Goal: Task Accomplishment & Management: Complete application form

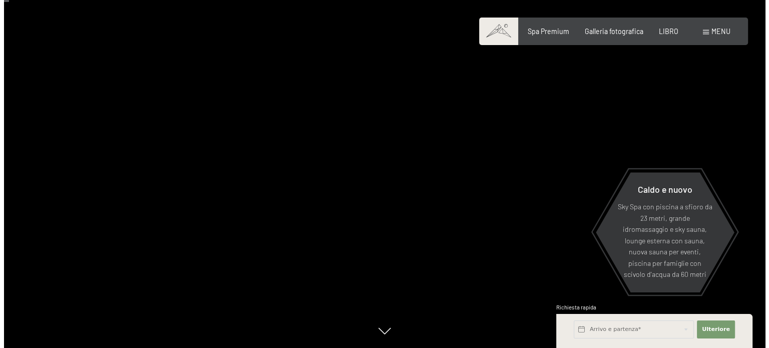
scroll to position [50, 0]
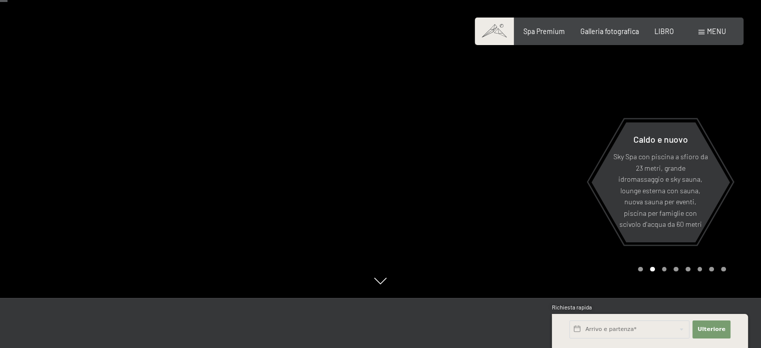
click at [720, 36] on div "menu" at bounding box center [713, 32] width 28 height 10
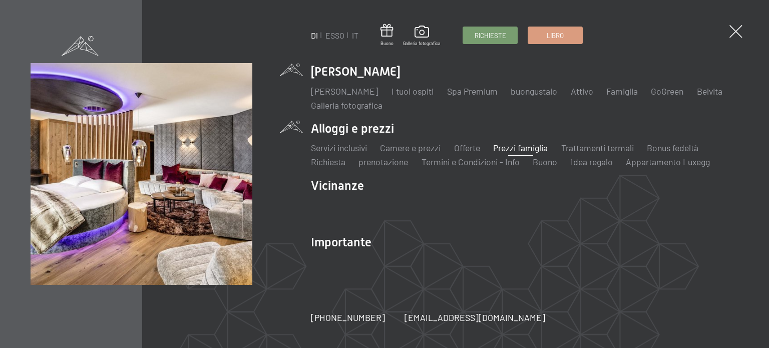
click at [539, 145] on font "Prezzi famiglia" at bounding box center [520, 147] width 55 height 11
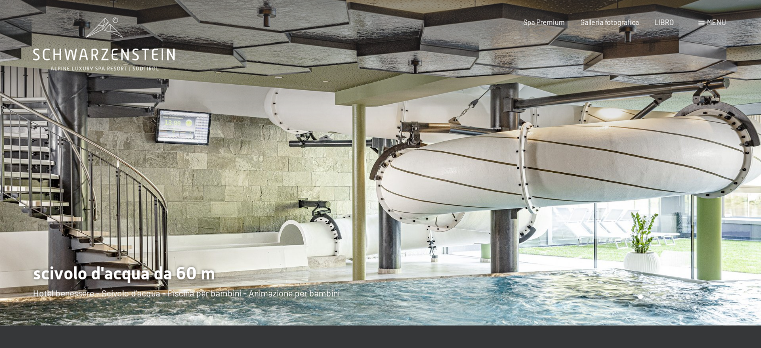
drag, startPoint x: 415, startPoint y: 189, endPoint x: 436, endPoint y: 190, distance: 20.6
click at [436, 190] on div at bounding box center [571, 162] width 381 height 325
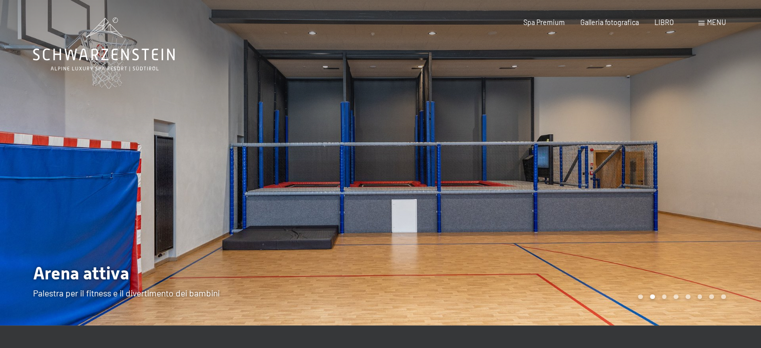
click at [627, 183] on div at bounding box center [571, 162] width 381 height 325
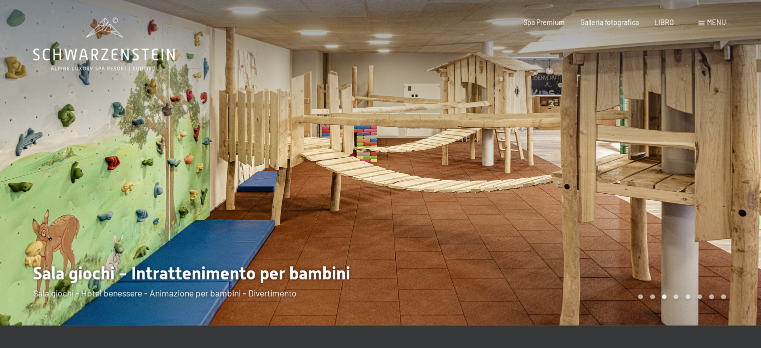
click at [627, 183] on div at bounding box center [571, 162] width 381 height 325
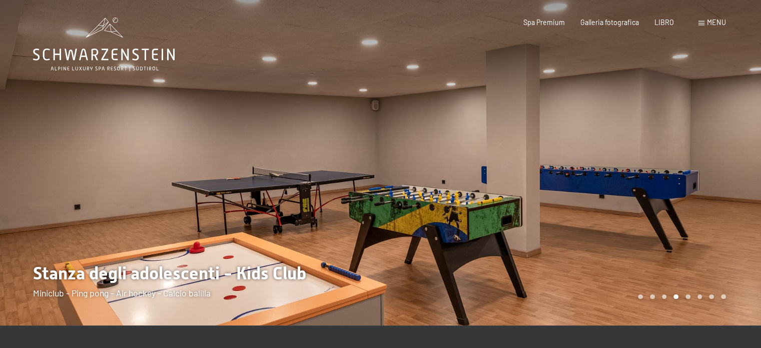
click at [627, 183] on div at bounding box center [571, 162] width 381 height 325
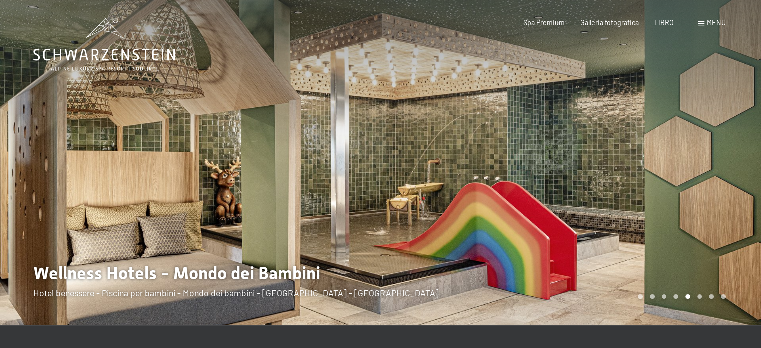
click at [627, 183] on div at bounding box center [571, 162] width 381 height 325
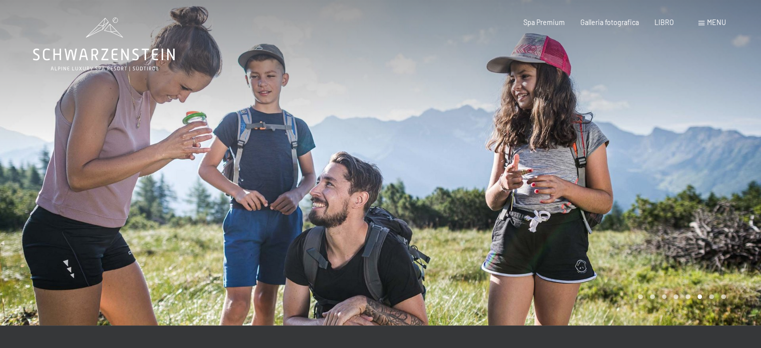
click at [627, 183] on div at bounding box center [571, 162] width 381 height 325
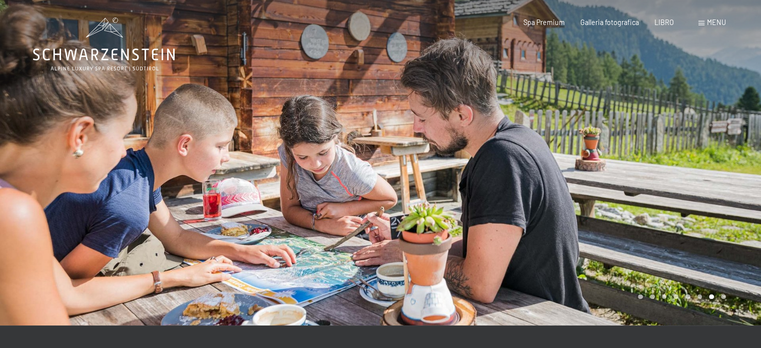
click at [627, 183] on div at bounding box center [571, 162] width 381 height 325
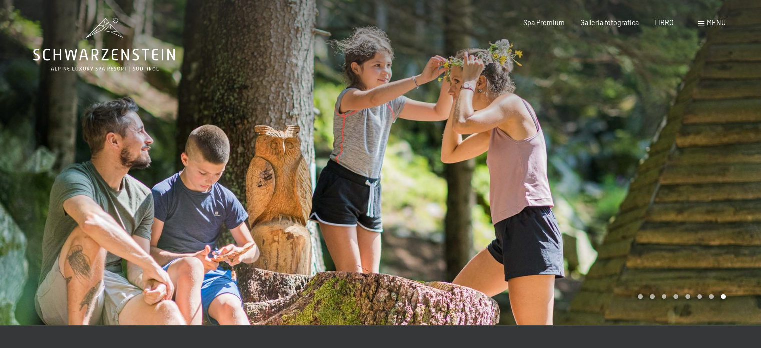
click at [627, 183] on div at bounding box center [571, 162] width 381 height 325
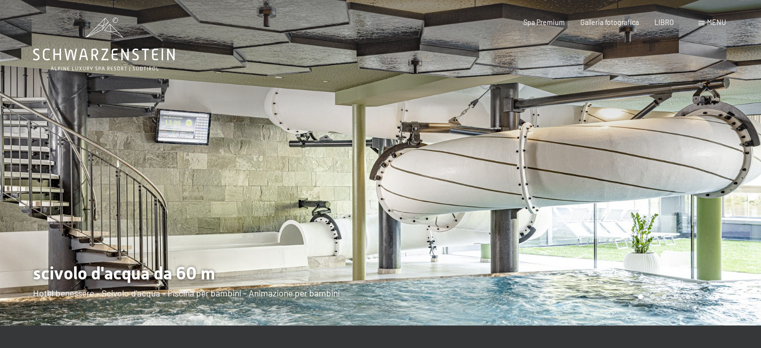
click at [711, 20] on font "menu" at bounding box center [716, 22] width 19 height 9
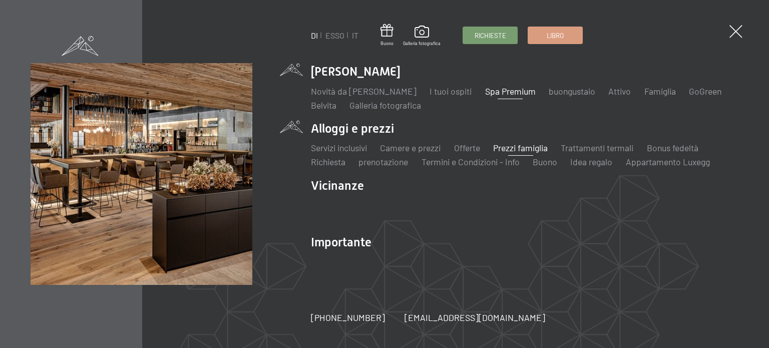
click at [492, 92] on font "Spa Premium" at bounding box center [510, 91] width 51 height 11
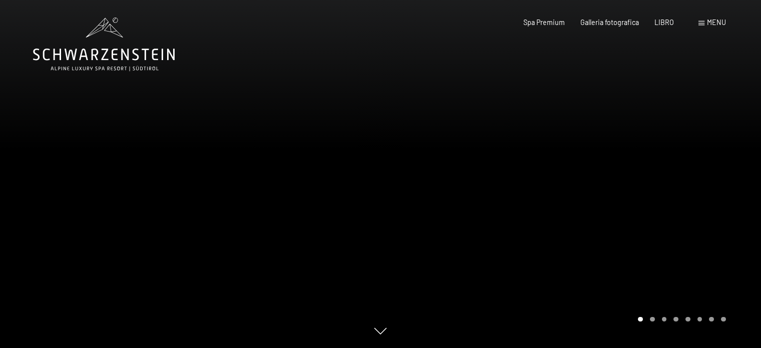
click at [710, 178] on div at bounding box center [571, 174] width 381 height 348
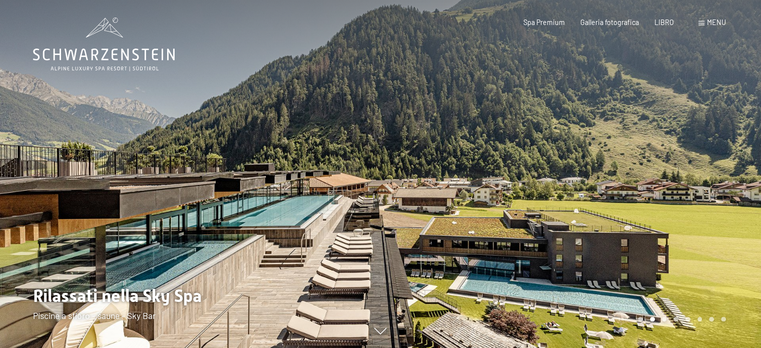
click at [710, 178] on div at bounding box center [571, 174] width 381 height 348
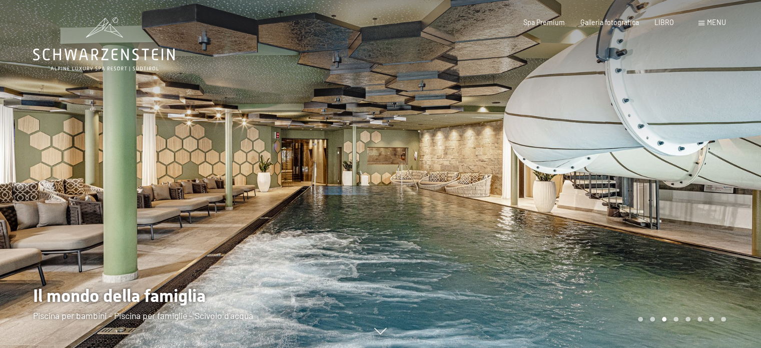
click at [710, 178] on div at bounding box center [571, 174] width 381 height 348
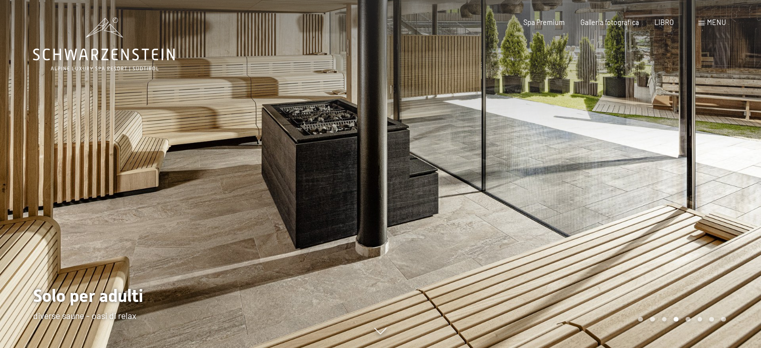
click at [710, 178] on div at bounding box center [571, 174] width 381 height 348
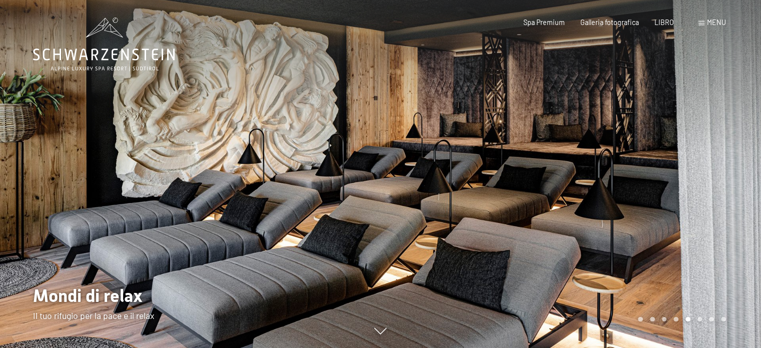
click at [710, 178] on div at bounding box center [571, 174] width 381 height 348
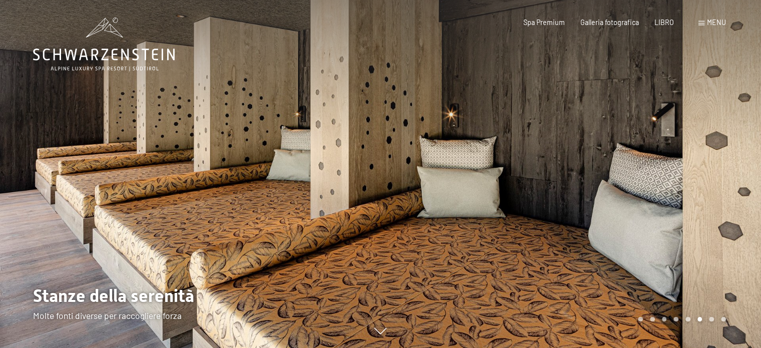
click at [710, 178] on div at bounding box center [571, 174] width 381 height 348
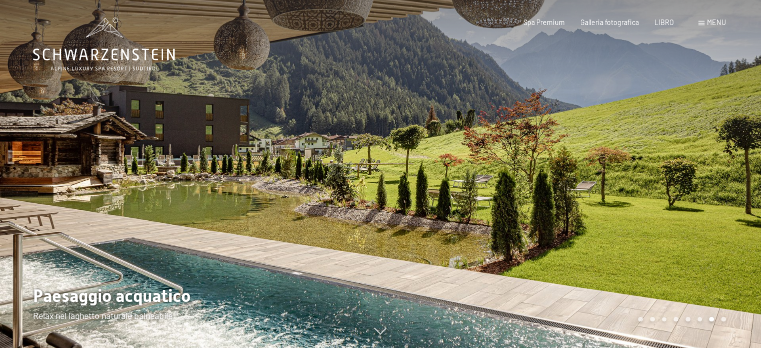
click at [710, 178] on div at bounding box center [571, 174] width 381 height 348
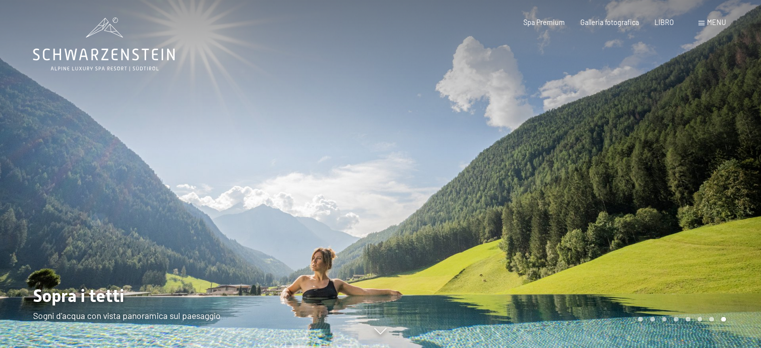
click at [710, 178] on div at bounding box center [571, 174] width 381 height 348
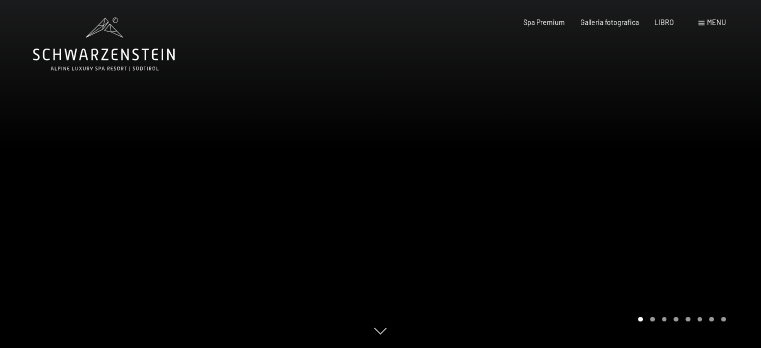
click at [710, 178] on div at bounding box center [571, 174] width 381 height 348
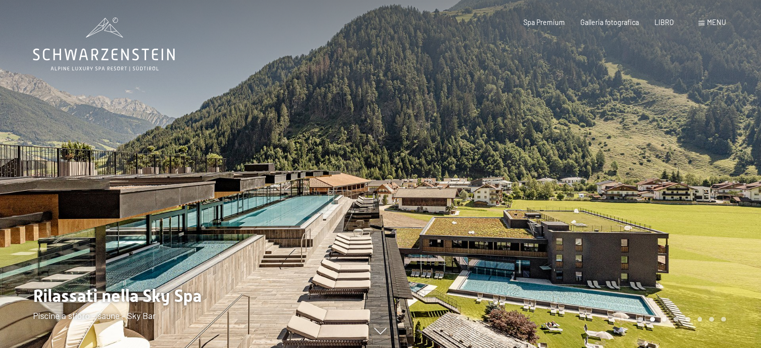
click at [721, 22] on font "menu" at bounding box center [716, 22] width 19 height 9
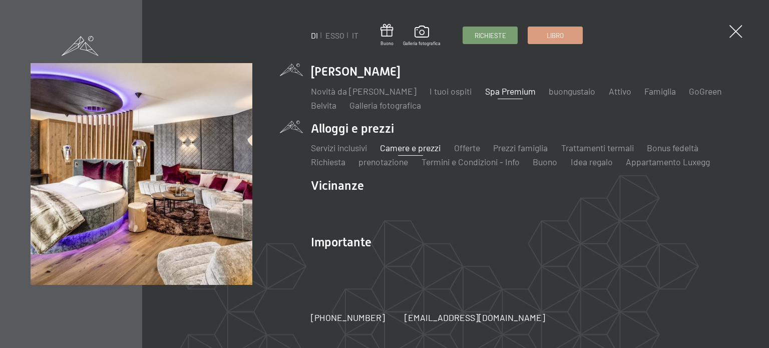
click at [398, 147] on font "Camere e prezzi" at bounding box center [410, 147] width 61 height 11
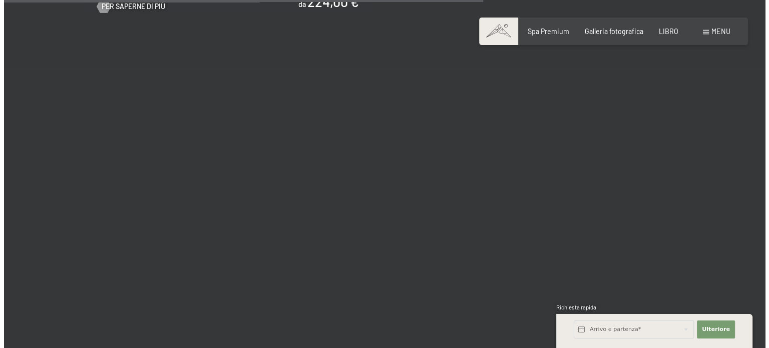
scroll to position [1702, 0]
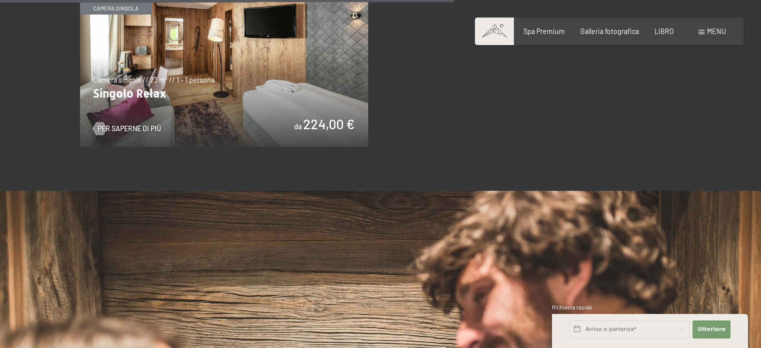
click at [701, 28] on div "menu" at bounding box center [713, 32] width 28 height 10
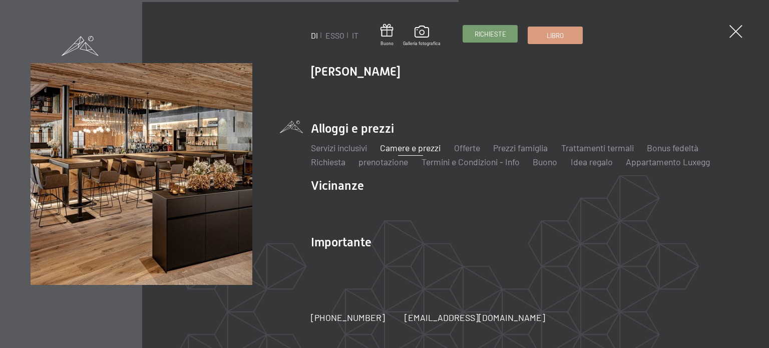
click at [487, 31] on font "Richieste" at bounding box center [491, 34] width 32 height 8
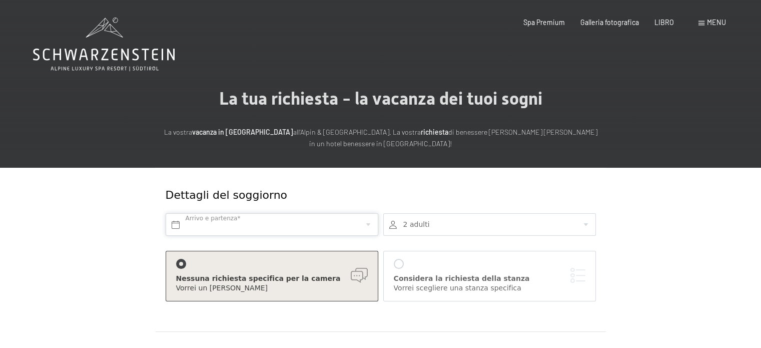
click at [366, 224] on input "text" at bounding box center [272, 224] width 213 height 23
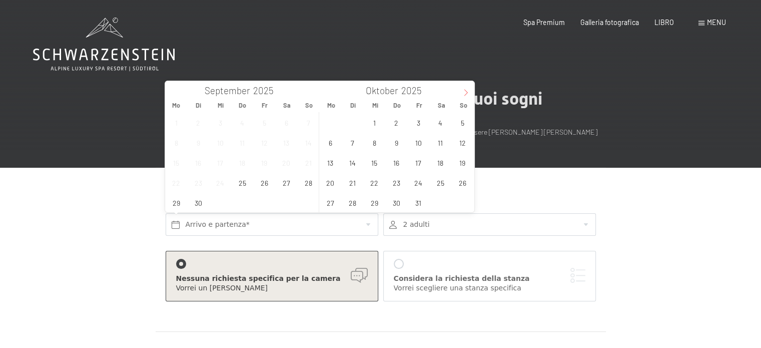
click at [469, 91] on icon at bounding box center [466, 92] width 7 height 7
click at [436, 183] on span "27" at bounding box center [441, 183] width 20 height 20
type input "Sa. 27.12.2025"
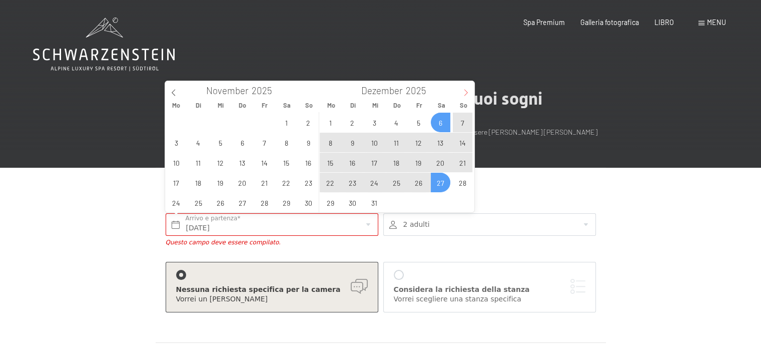
click at [465, 92] on icon at bounding box center [466, 92] width 7 height 7
type input "2026"
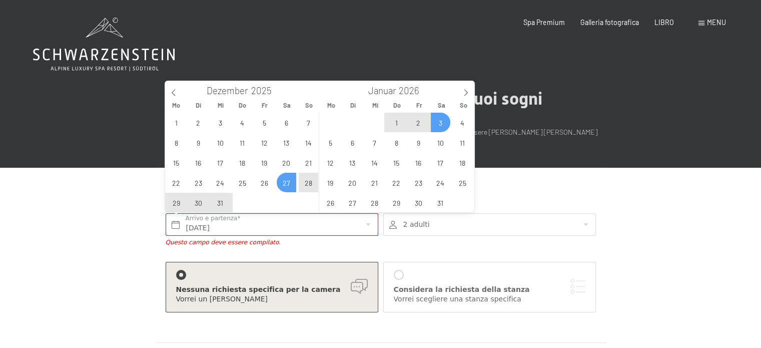
click at [437, 123] on span "3" at bounding box center [441, 123] width 20 height 20
type input "Sa. 27.12.2025 - Sa. 03.01.2026"
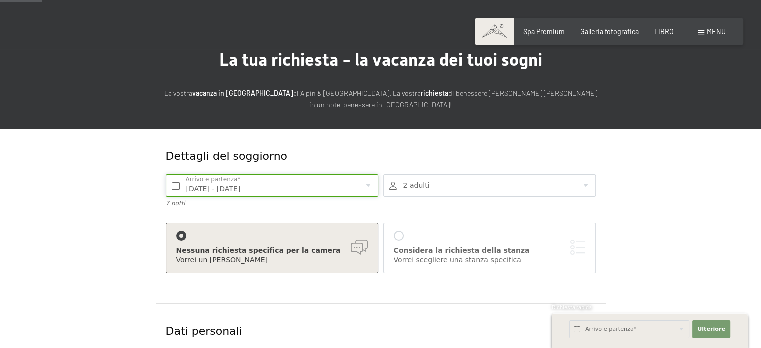
scroll to position [50, 0]
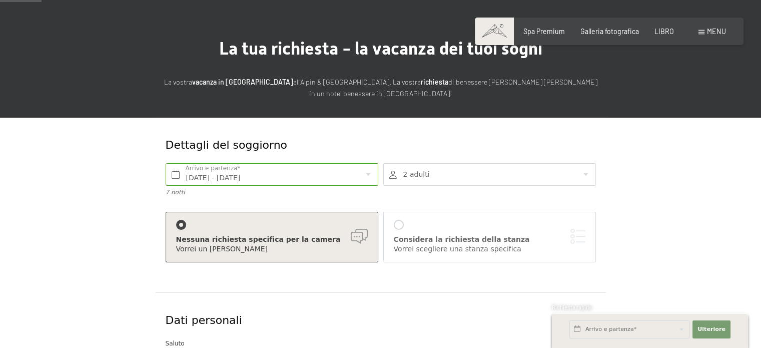
click at [589, 169] on div at bounding box center [489, 174] width 213 height 23
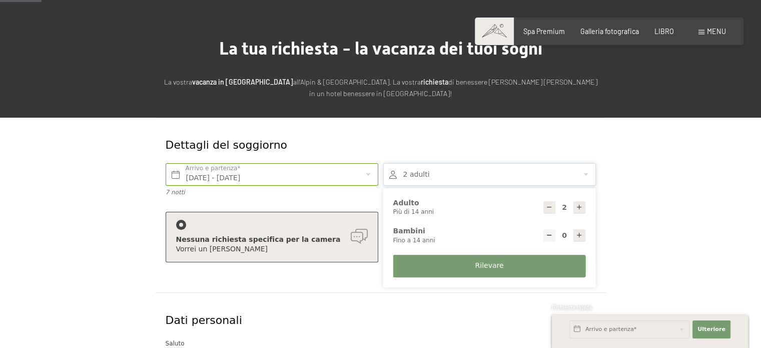
click at [574, 236] on div at bounding box center [580, 235] width 13 height 13
type input "1"
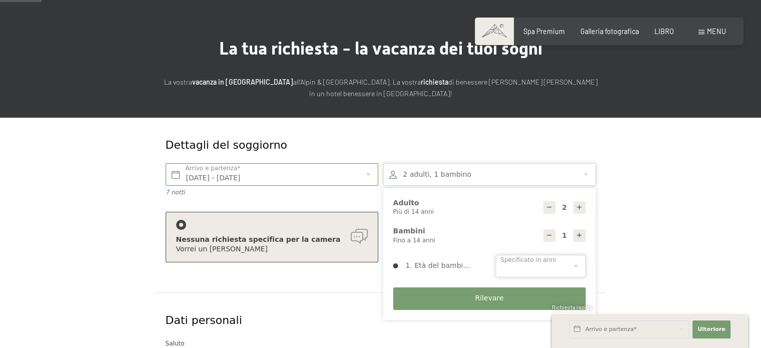
click at [536, 260] on select "0 1 2 3 4 5 6 7 8 9 10 11 12 13 14" at bounding box center [541, 266] width 90 height 23
select select "10"
click at [496, 255] on select "0 1 2 3 4 5 6 7 8 9 10 11 12 13 14" at bounding box center [541, 266] width 90 height 23
click at [486, 303] on span "Rilevare" at bounding box center [489, 298] width 29 height 10
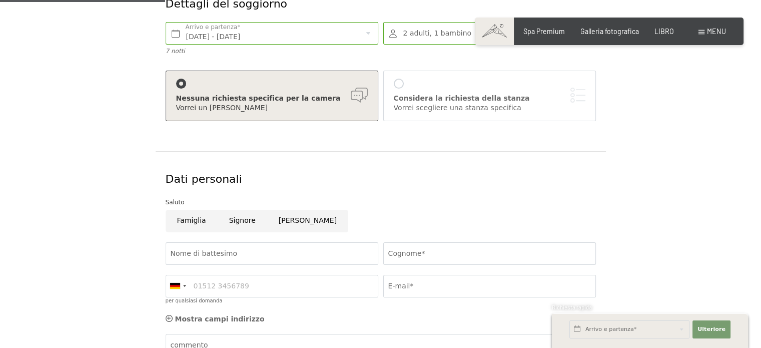
scroll to position [200, 0]
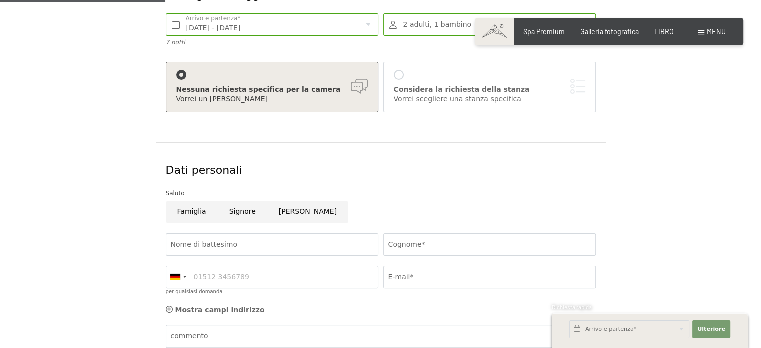
click at [180, 208] on input "Famiglia" at bounding box center [192, 212] width 52 height 23
radio input "true"
click at [241, 240] on input "Nome di battesimo" at bounding box center [272, 244] width 213 height 23
type input "Gianluca"
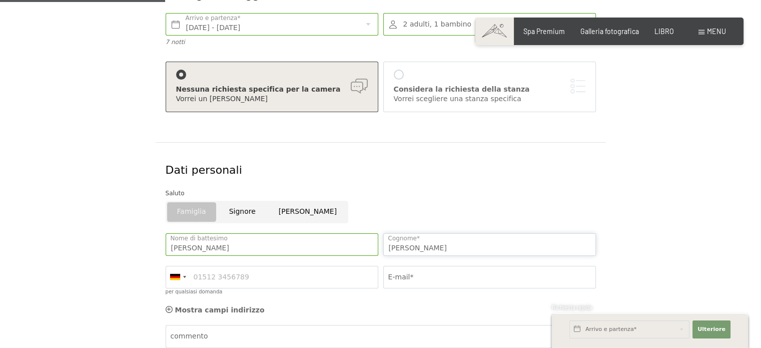
type input "Sulpizio"
click at [241, 271] on input "per qualsiasi domanda" at bounding box center [272, 277] width 213 height 23
click at [175, 274] on div at bounding box center [175, 277] width 10 height 6
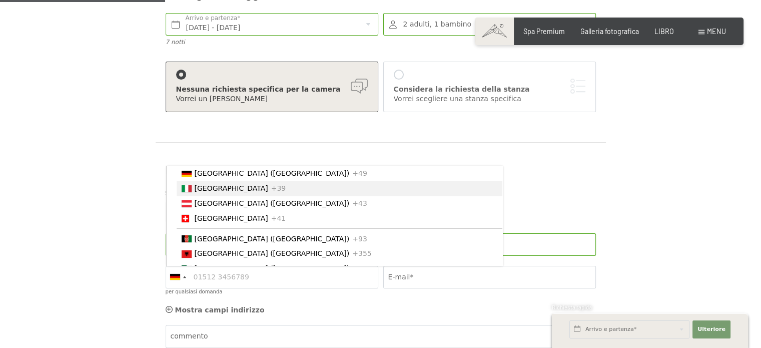
click at [206, 190] on font "[GEOGRAPHIC_DATA]" at bounding box center [232, 188] width 74 height 8
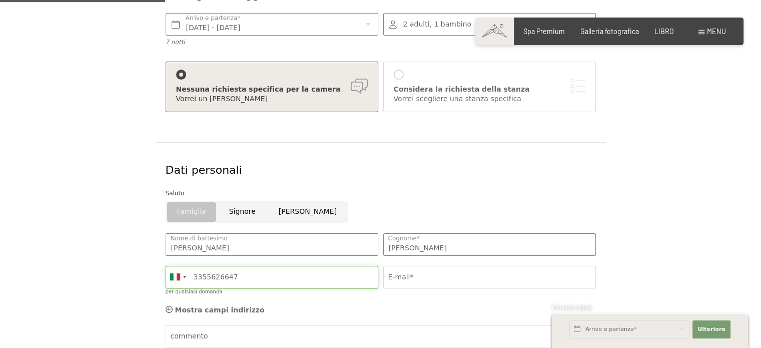
type input "3355626647"
click at [515, 274] on input "E-mail*" at bounding box center [489, 277] width 213 height 23
type input "sulpiziogianluca@live.it"
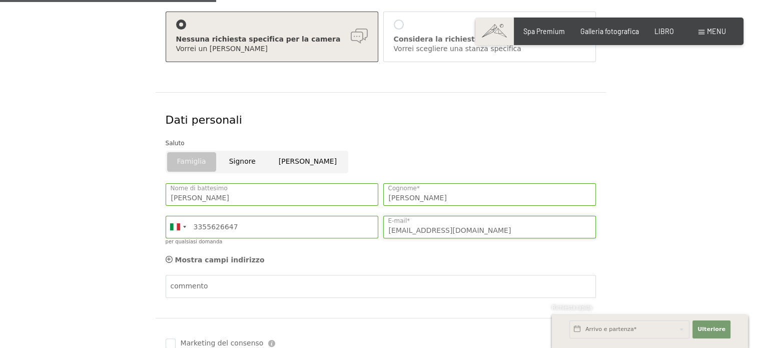
scroll to position [350, 0]
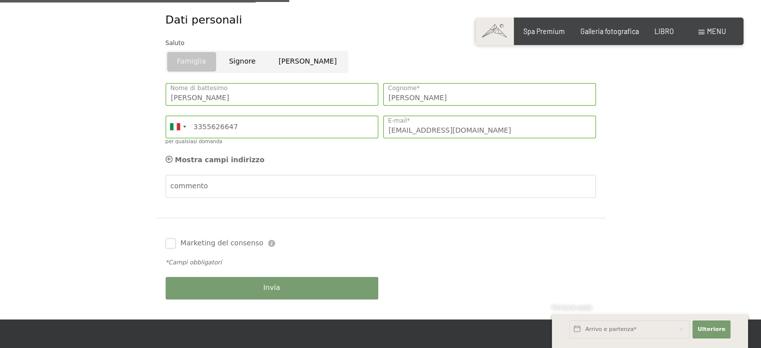
click at [170, 239] on input "Marketing del consenso" at bounding box center [171, 243] width 10 height 10
checkbox input "true"
click at [270, 285] on font "Invia" at bounding box center [271, 287] width 17 height 8
